Goal: Transaction & Acquisition: Purchase product/service

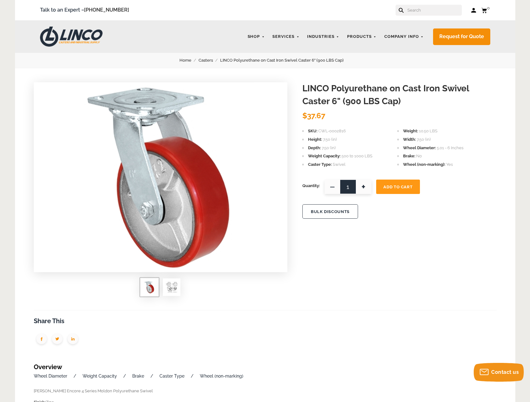
click at [428, 13] on input "text" at bounding box center [434, 10] width 55 height 11
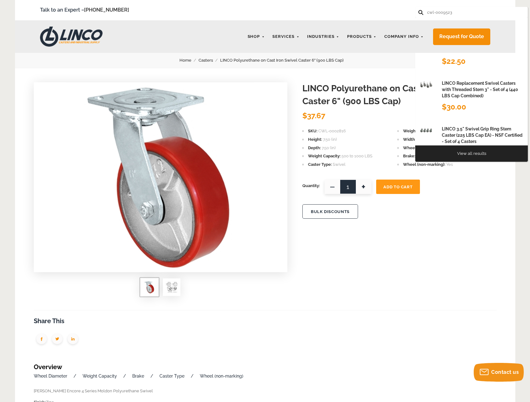
type input "cwl-0009523"
click at [418, 10] on button at bounding box center [420, 12] width 4 height 4
click at [421, 13] on icon at bounding box center [420, 12] width 5 height 5
